Goal: Navigation & Orientation: Find specific page/section

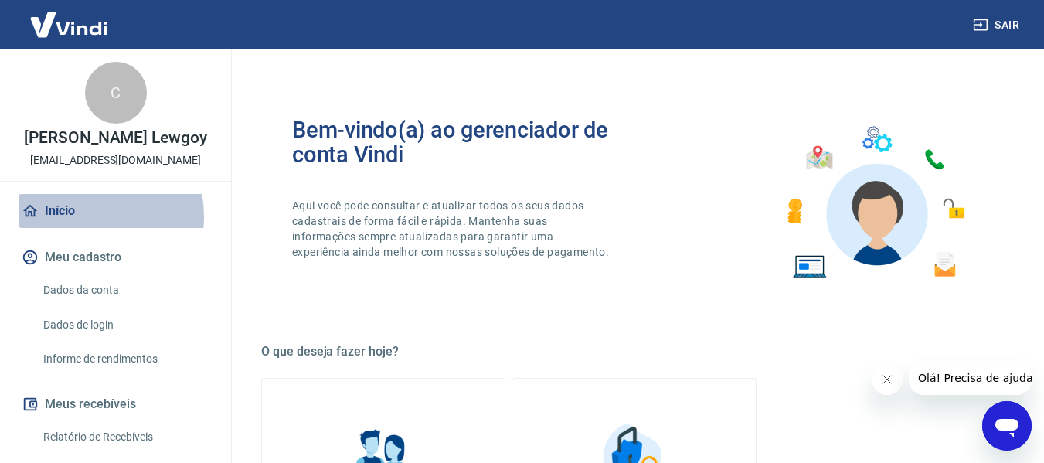
click at [76, 228] on link "Início" at bounding box center [116, 211] width 194 height 34
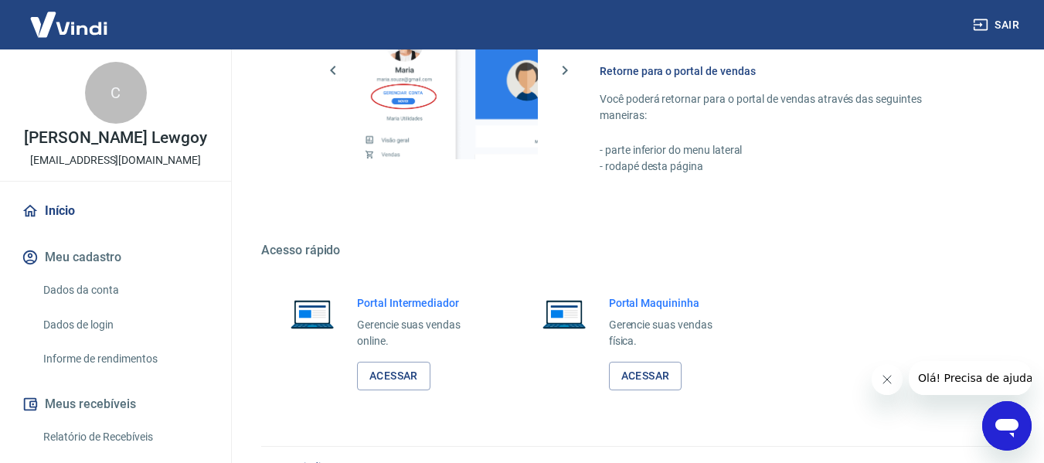
scroll to position [806, 0]
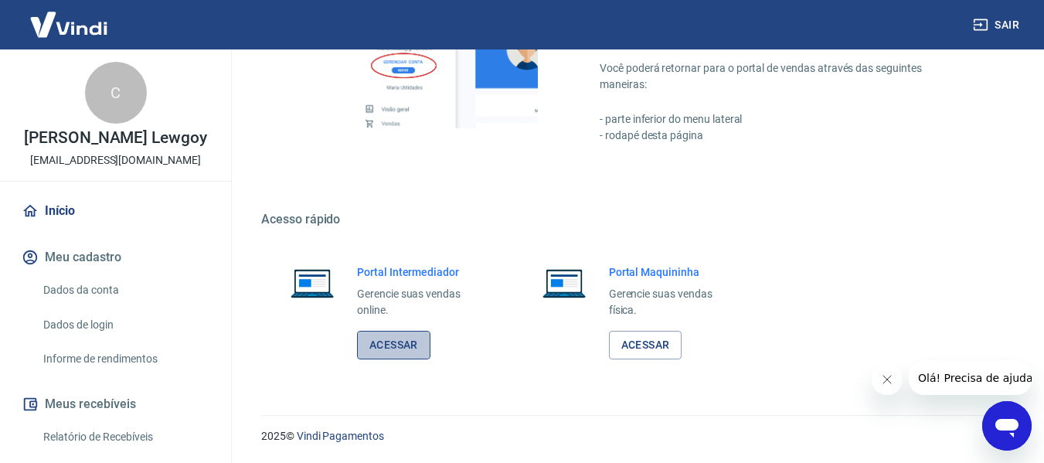
click at [393, 356] on link "Acessar" at bounding box center [393, 345] width 73 height 29
